Goal: Task Accomplishment & Management: Use online tool/utility

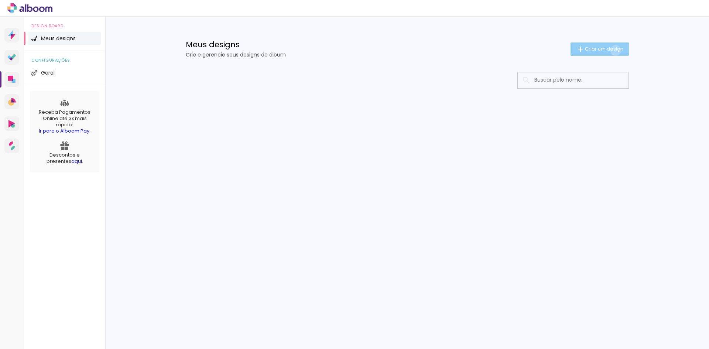
click at [614, 50] on span "Criar um design" at bounding box center [604, 49] width 38 height 5
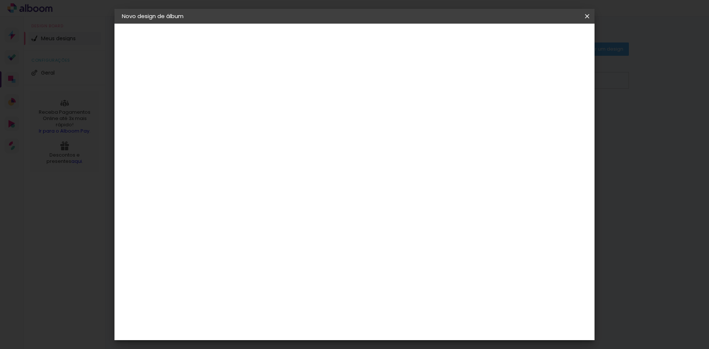
click at [243, 101] on input at bounding box center [243, 98] width 0 height 11
type input "m"
type input "Murilo"
type paper-input "Murilo"
type input "[PERSON_NAME]"
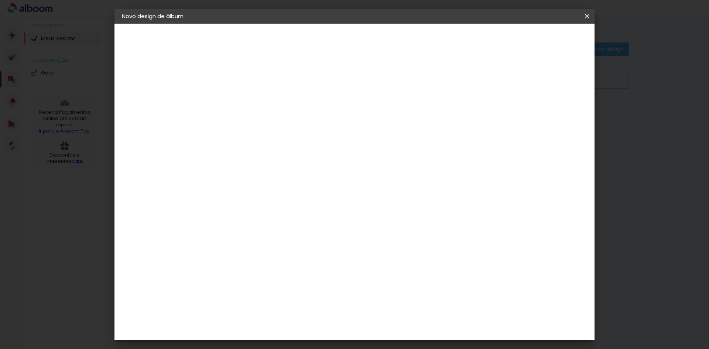
click at [318, 35] on paper-button "Avançar" at bounding box center [300, 39] width 36 height 13
click at [265, 142] on input at bounding box center [261, 140] width 75 height 9
type input "qua"
type paper-input "qua"
click at [258, 169] on div "Quality" at bounding box center [248, 167] width 20 height 6
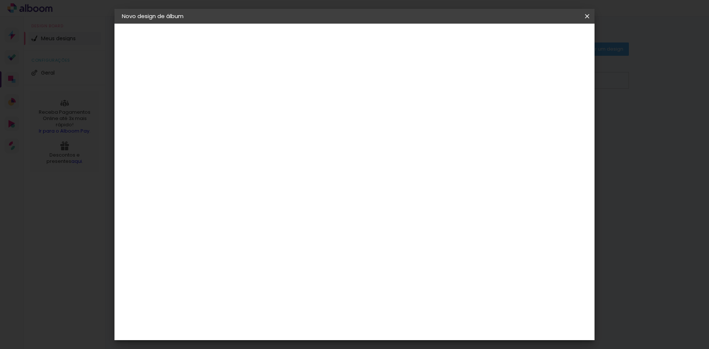
click at [0, 0] on slot "Tamanho Livre" at bounding box center [0, 0] width 0 height 0
click at [258, 168] on div "Quality" at bounding box center [248, 167] width 20 height 6
click at [361, 45] on paper-button "Avançar" at bounding box center [343, 39] width 36 height 13
click at [271, 123] on input "text" at bounding box center [257, 128] width 29 height 11
click at [0, 0] on slot "Encadernados" at bounding box center [0, 0] width 0 height 0
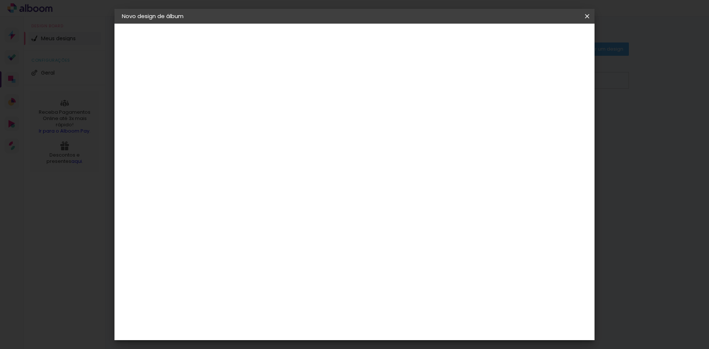
click at [344, 129] on paper-input-container "Linha Encadernados" at bounding box center [292, 121] width 104 height 19
click at [398, 139] on paper-item "SlimBook" at bounding box center [400, 137] width 148 height 15
drag, startPoint x: 386, startPoint y: 121, endPoint x: 377, endPoint y: 151, distance: 31.4
click at [333, 121] on input "SlimBook" at bounding box center [288, 121] width 90 height 11
click at [355, 159] on paper-item "GraphicBook" at bounding box center [400, 152] width 148 height 15
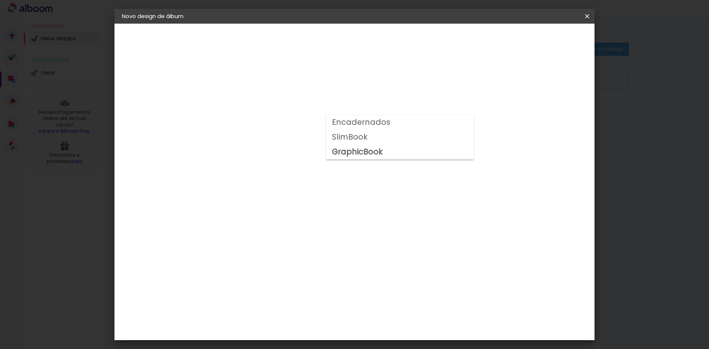
type input "GraphicBook"
click at [292, 323] on span "24 × 30" at bounding box center [275, 330] width 34 height 15
click at [374, 30] on header "Modelo Escolha o modelo do álbum. Voltar Avançar" at bounding box center [292, 46] width 164 height 44
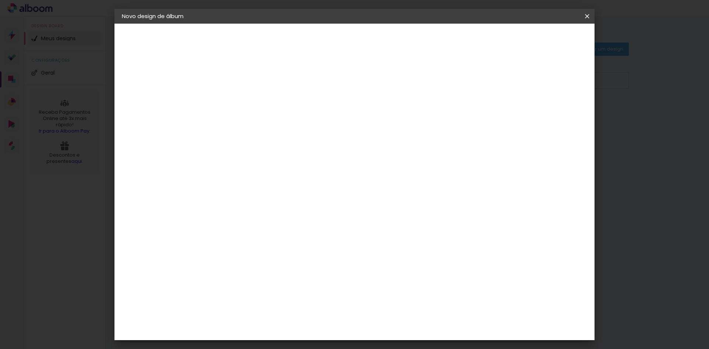
click at [374, 32] on header "Modelo Escolha o modelo do álbum. Voltar Avançar" at bounding box center [292, 46] width 164 height 44
click at [0, 0] on slot "Avançar" at bounding box center [0, 0] width 0 height 0
click at [541, 37] on span "Iniciar design" at bounding box center [524, 39] width 34 height 5
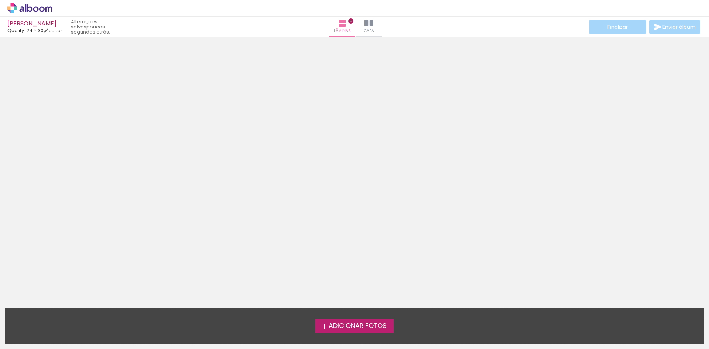
click at [336, 323] on span "Adicionar Fotos" at bounding box center [358, 326] width 58 height 7
click at [0, 0] on input "file" at bounding box center [0, 0] width 0 height 0
click at [350, 327] on span "Adicionar Fotos" at bounding box center [358, 326] width 58 height 7
click at [0, 0] on input "file" at bounding box center [0, 0] width 0 height 0
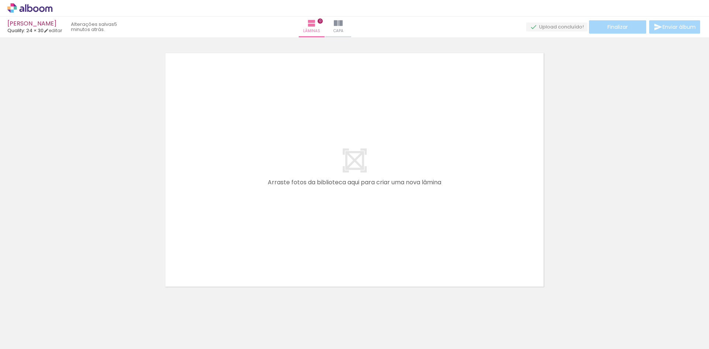
click at [39, 6] on icon at bounding box center [29, 8] width 45 height 10
